Goal: Information Seeking & Learning: Get advice/opinions

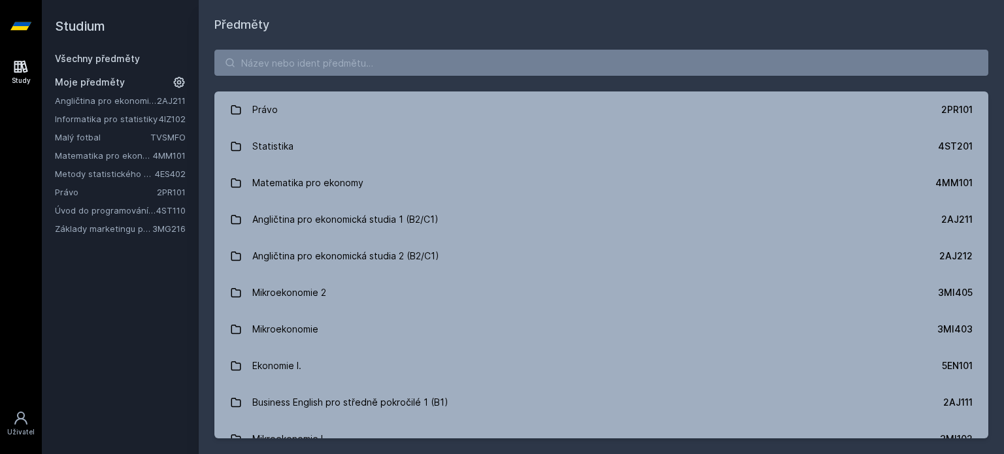
click at [73, 188] on link "Právo" at bounding box center [106, 192] width 102 height 13
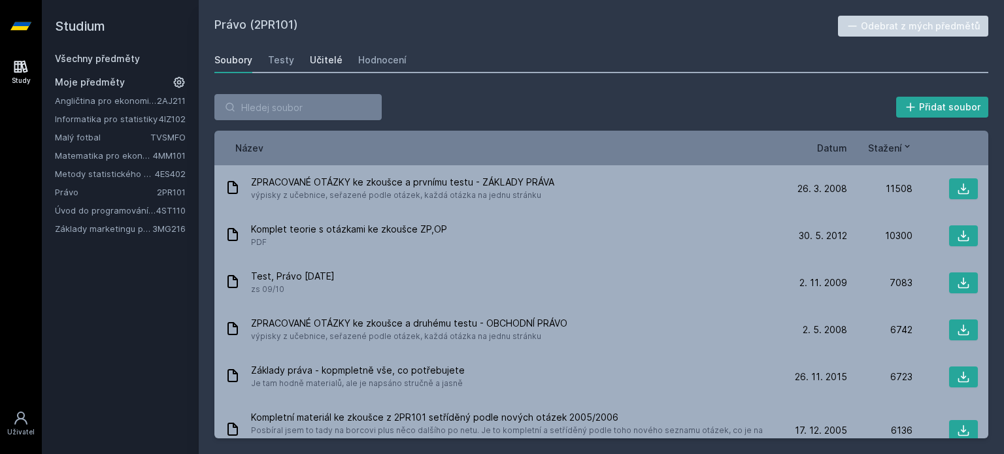
click at [314, 57] on div "Učitelé" at bounding box center [326, 60] width 33 height 13
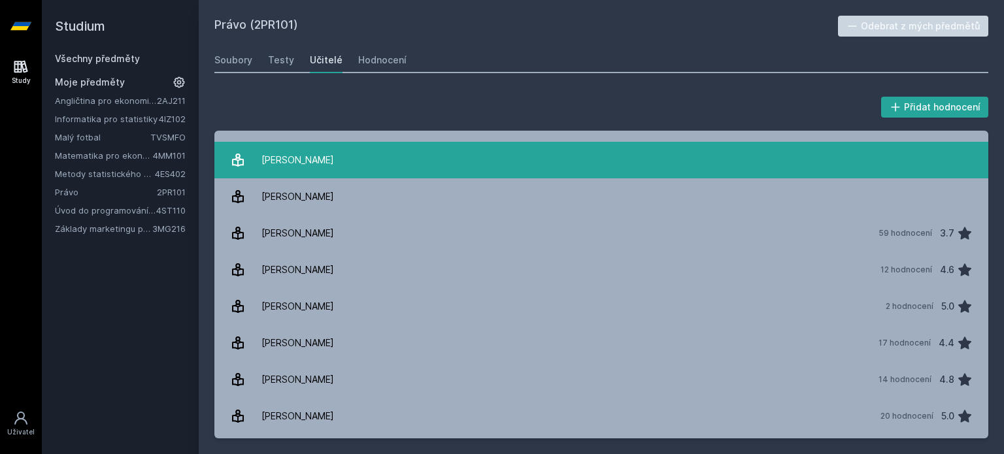
scroll to position [87, 0]
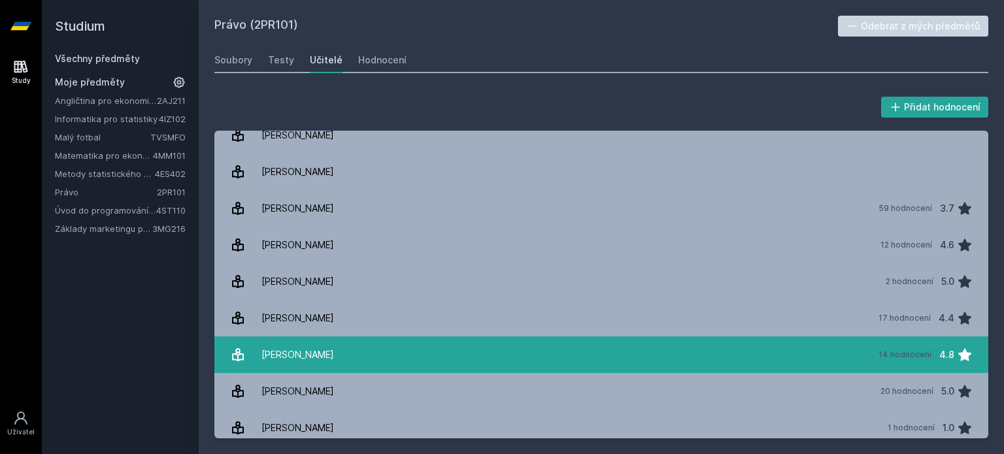
click at [322, 347] on div "[PERSON_NAME]" at bounding box center [297, 355] width 73 height 26
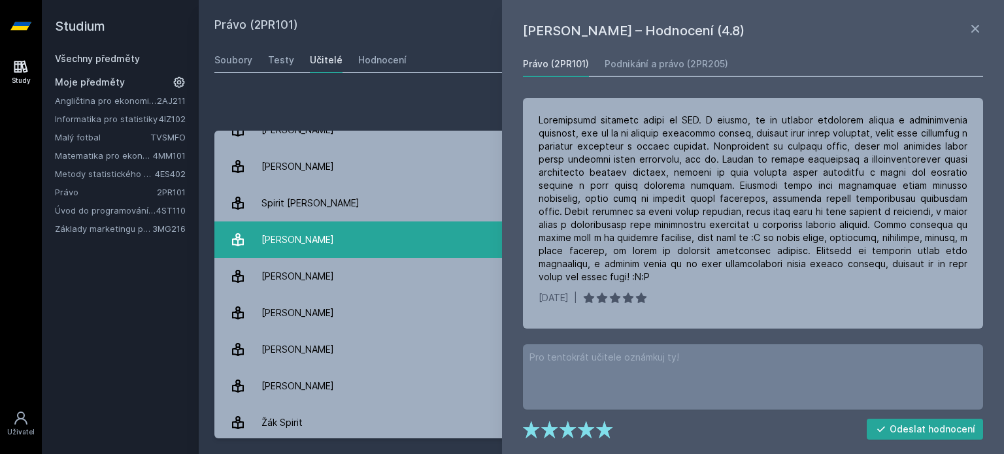
scroll to position [972, 0]
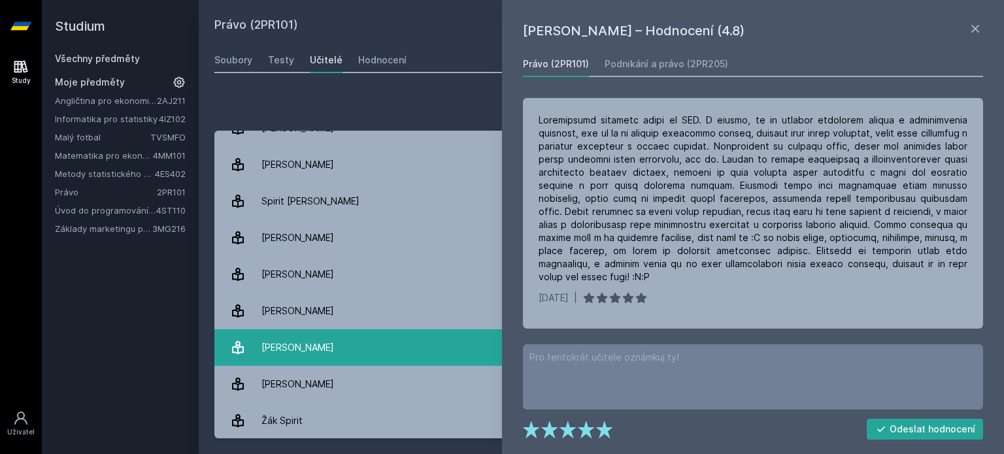
click at [326, 342] on link "[PERSON_NAME] 35 hodnocení 4.8" at bounding box center [601, 347] width 774 height 37
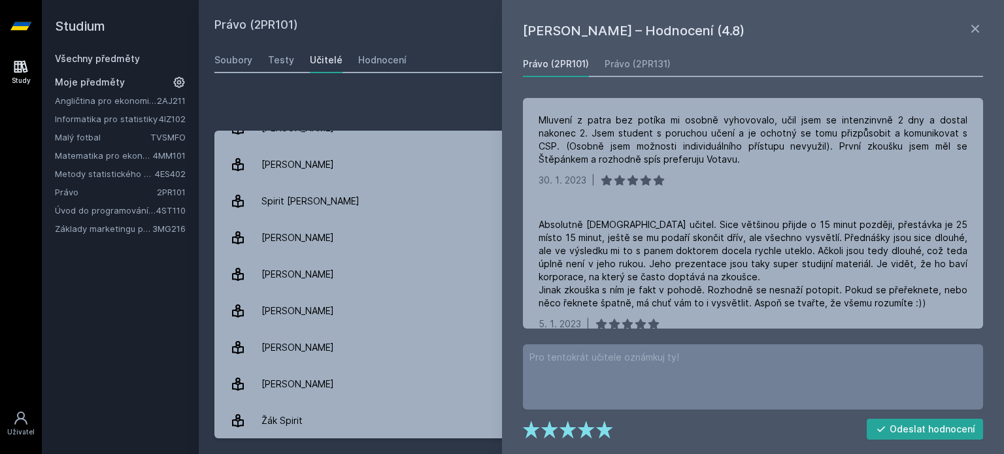
click at [455, 104] on div "Přidat hodnocení" at bounding box center [601, 107] width 774 height 26
click at [979, 25] on icon at bounding box center [975, 29] width 16 height 16
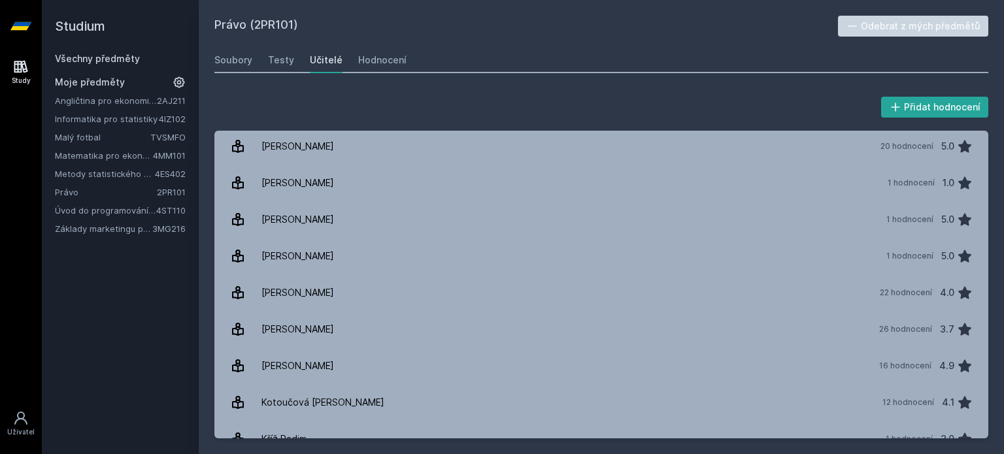
scroll to position [275, 0]
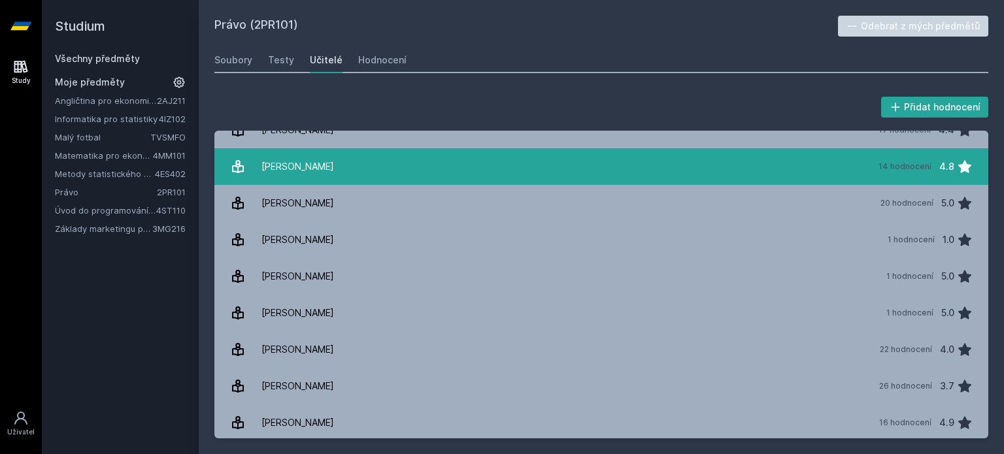
click at [897, 166] on div "14 hodnocení" at bounding box center [904, 166] width 53 height 10
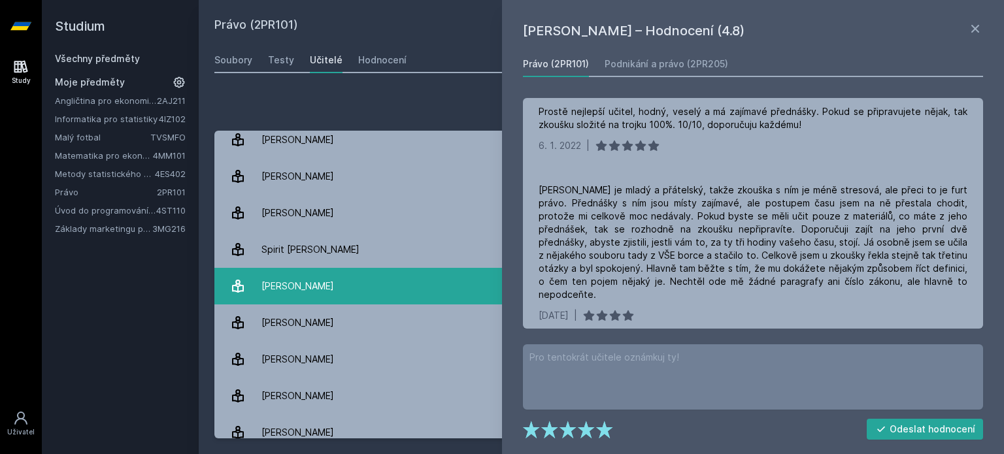
scroll to position [972, 0]
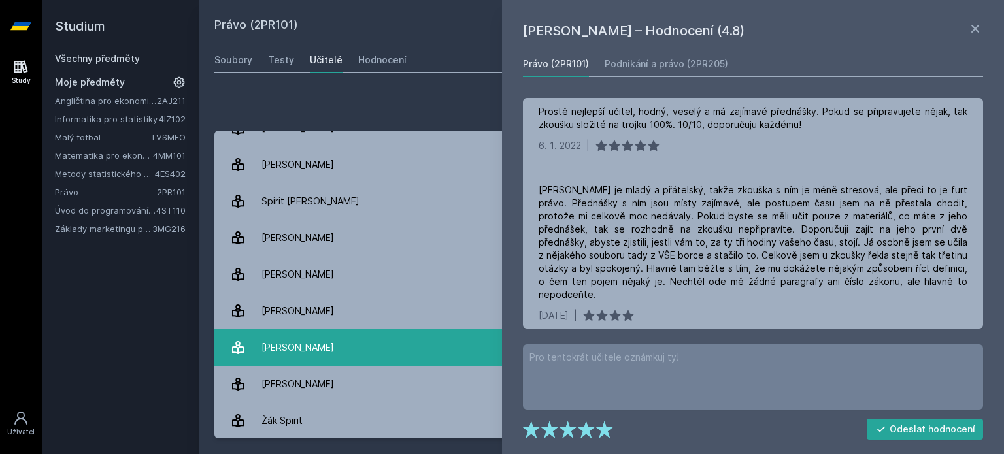
click at [386, 339] on link "[PERSON_NAME] 35 hodnocení 4.8" at bounding box center [601, 347] width 774 height 37
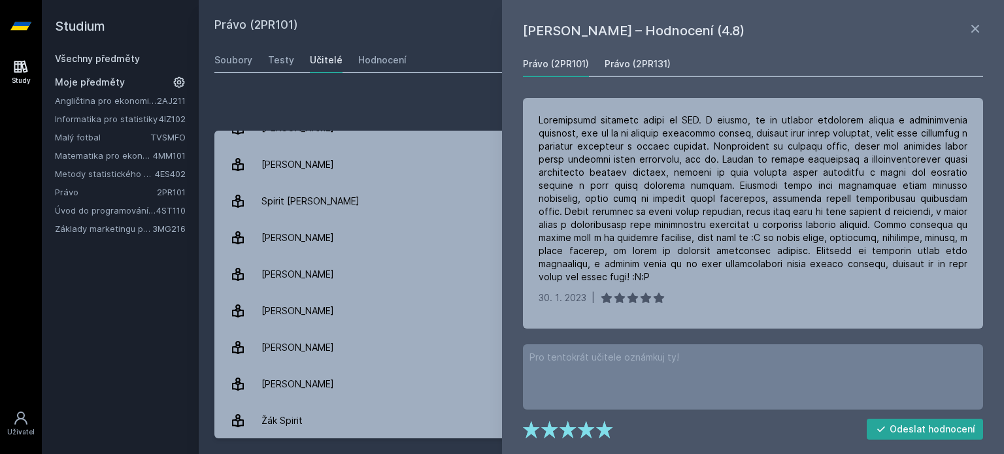
click at [635, 58] on div "Právo (2PR131)" at bounding box center [637, 63] width 66 height 13
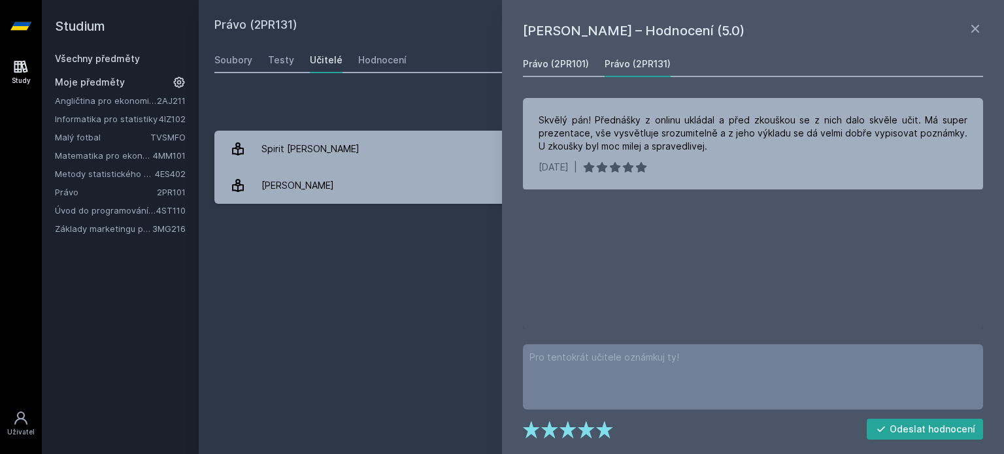
click at [549, 69] on div "Právo (2PR101)" at bounding box center [556, 63] width 66 height 13
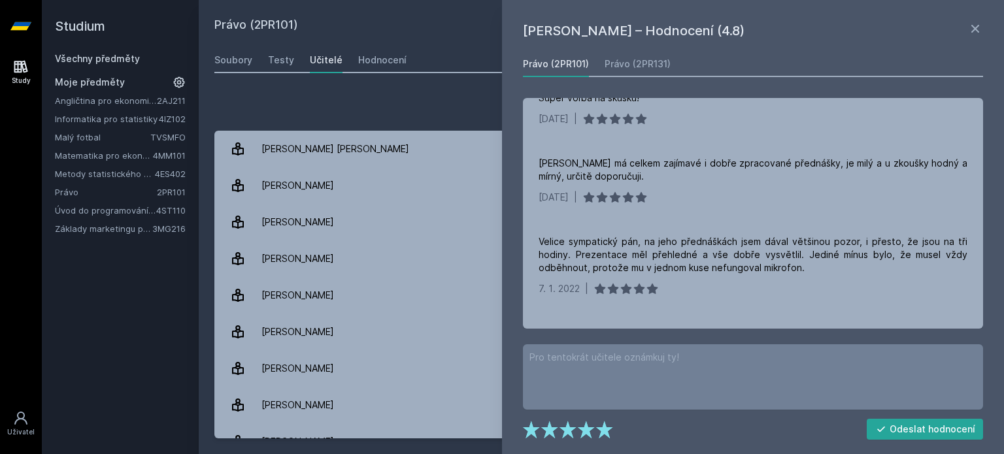
scroll to position [610, 0]
